Goal: Find specific page/section: Find specific page/section

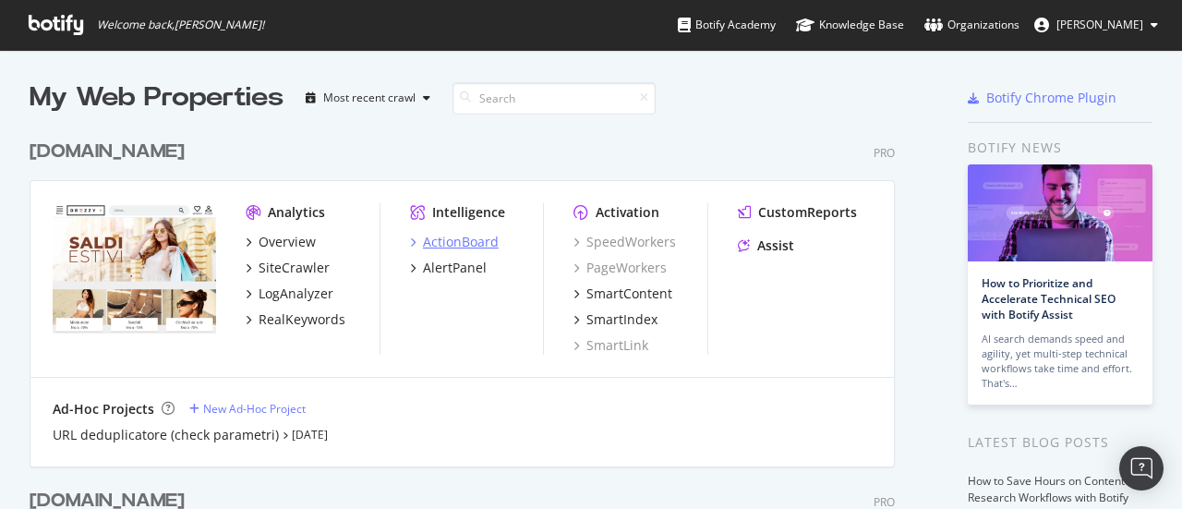
click at [461, 240] on div "ActionBoard" at bounding box center [461, 242] width 76 height 18
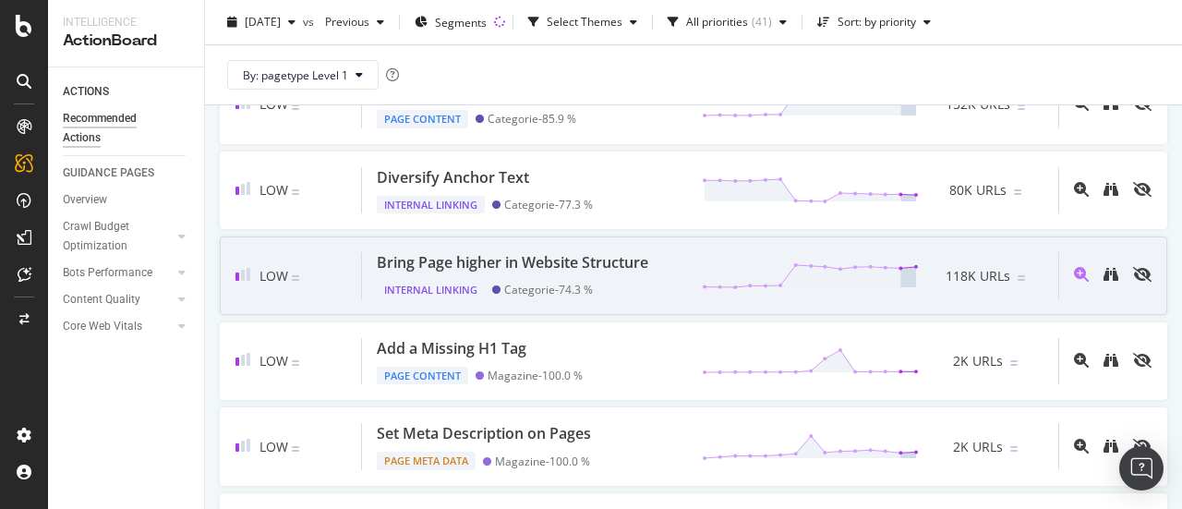
scroll to position [831, 0]
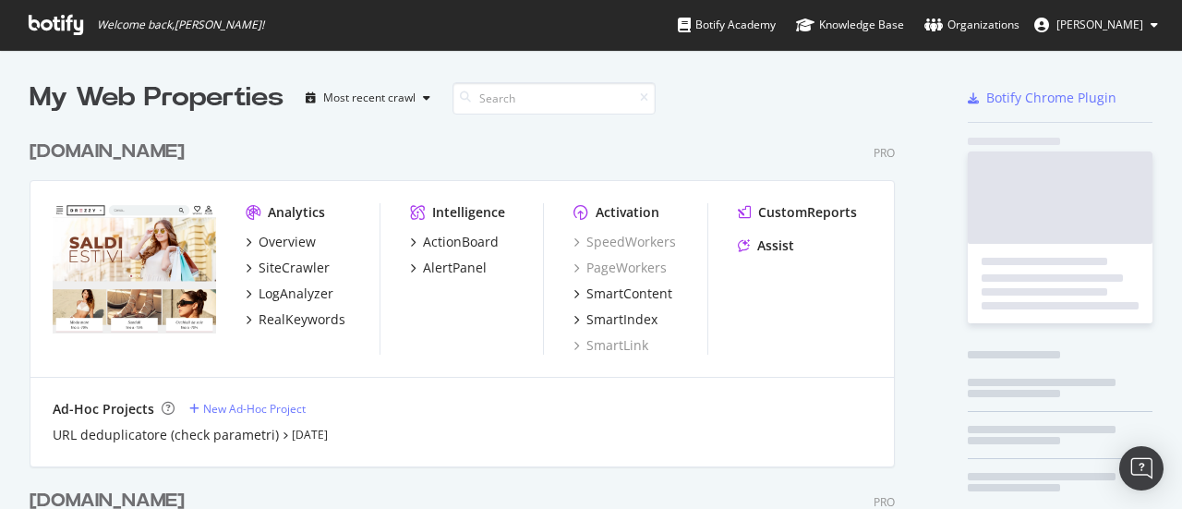
scroll to position [495, 1153]
